Goal: Navigation & Orientation: Find specific page/section

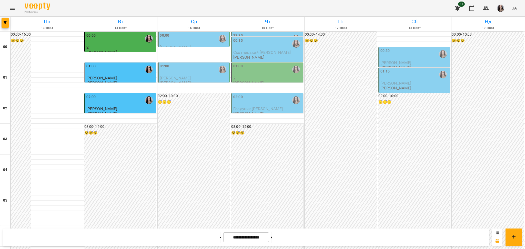
scroll to position [543, 0]
click at [9, 5] on button "Menu" at bounding box center [12, 8] width 12 height 12
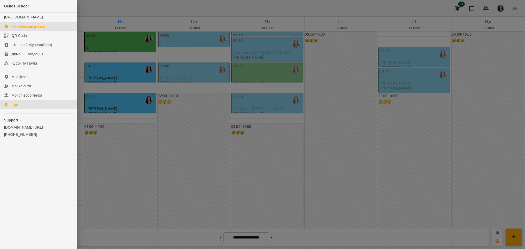
click at [12, 109] on link "Ігри" at bounding box center [38, 104] width 77 height 9
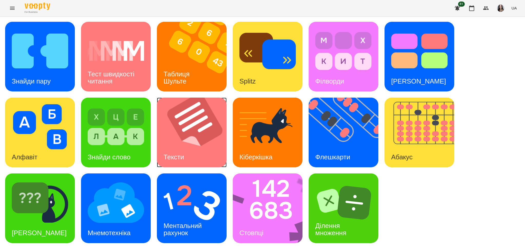
click at [216, 137] on img at bounding box center [195, 133] width 76 height 70
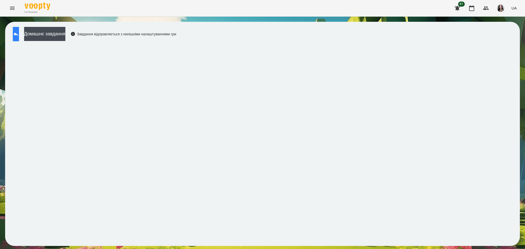
click at [13, 34] on button at bounding box center [16, 34] width 6 height 14
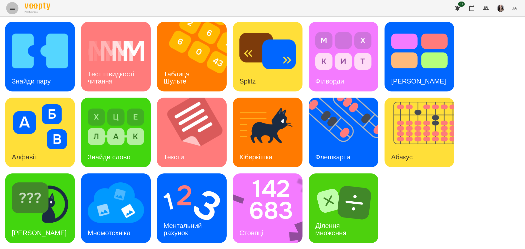
click at [17, 6] on button "Menu" at bounding box center [12, 8] width 12 height 12
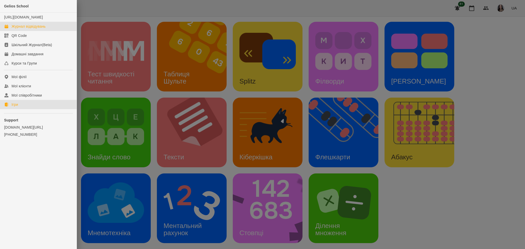
click at [30, 29] on div "Журнал відвідувань" at bounding box center [29, 26] width 34 height 5
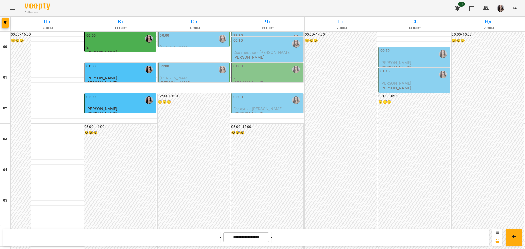
scroll to position [426, 0]
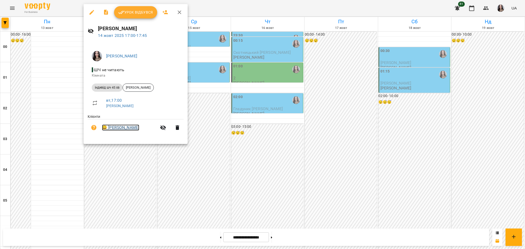
click at [114, 128] on link "😀 [PERSON_NAME]" at bounding box center [120, 128] width 37 height 6
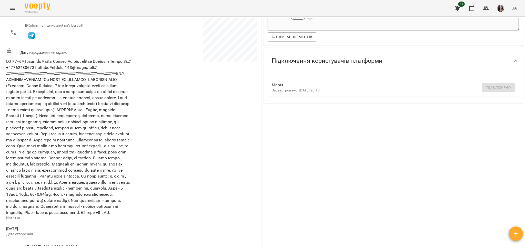
scroll to position [112, 0]
